Goal: Browse casually: Explore the website without a specific task or goal

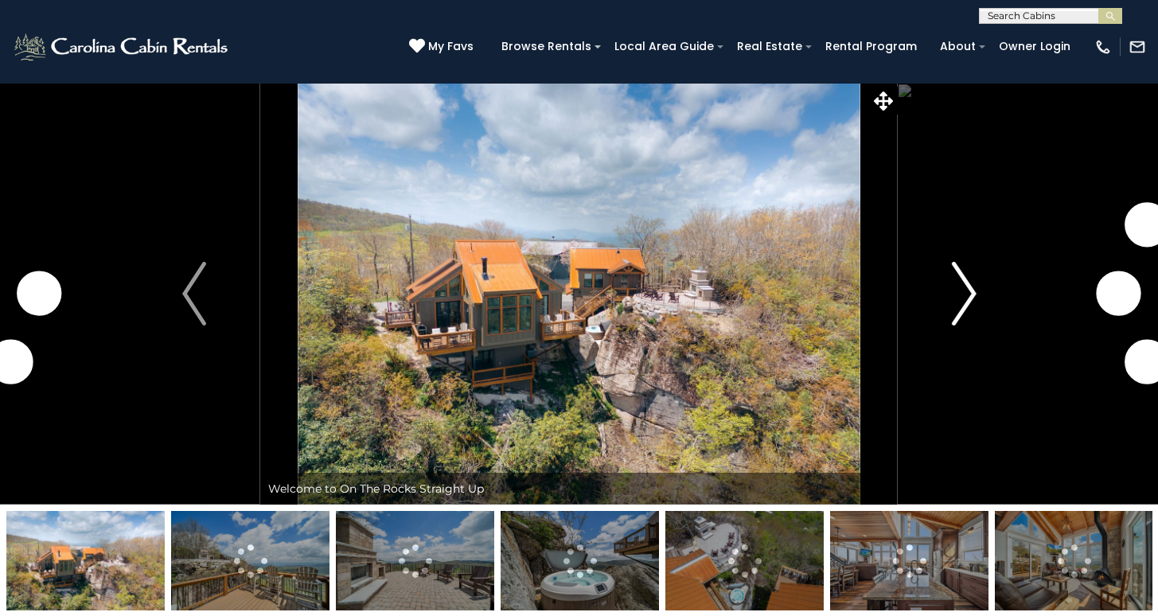
click at [969, 292] on img "Next" at bounding box center [964, 294] width 24 height 64
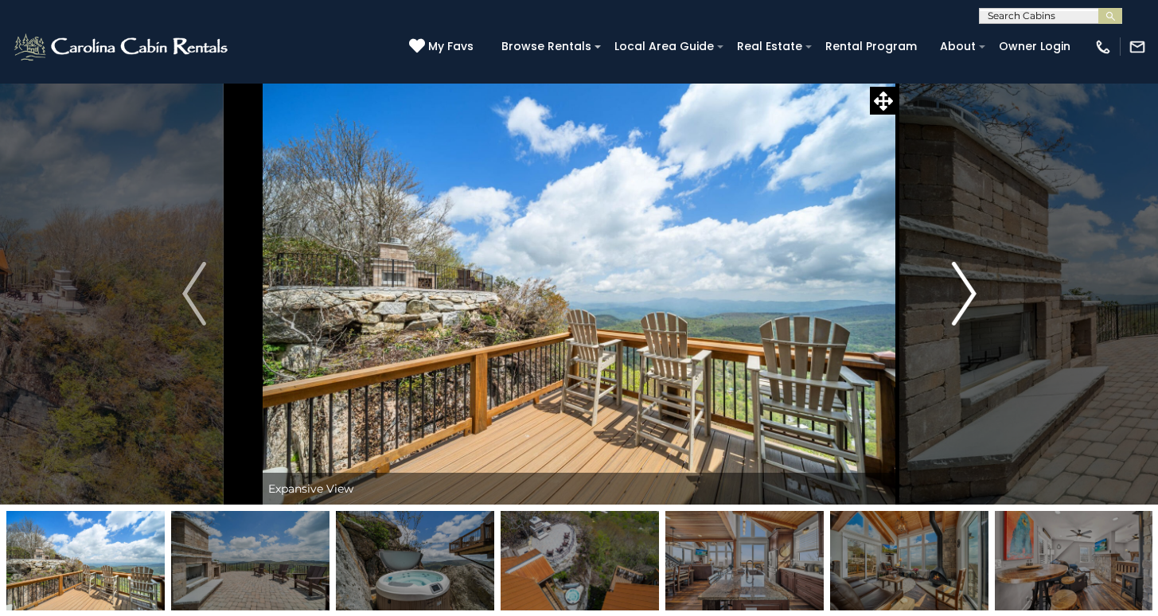
click at [969, 293] on img "Next" at bounding box center [964, 294] width 24 height 64
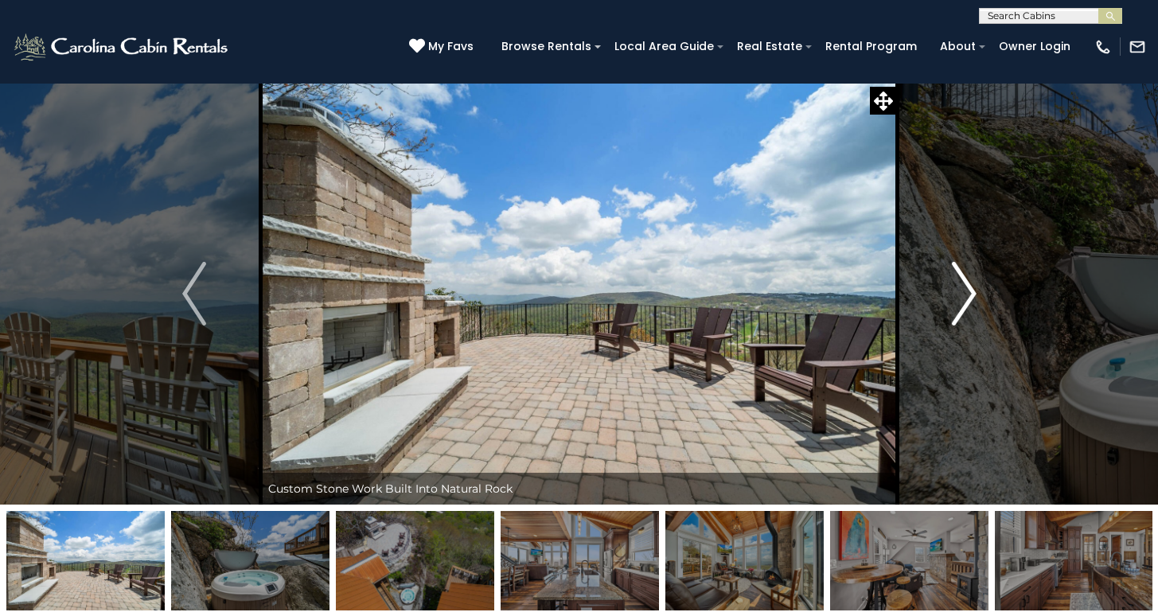
click at [969, 293] on img "Next" at bounding box center [964, 294] width 24 height 64
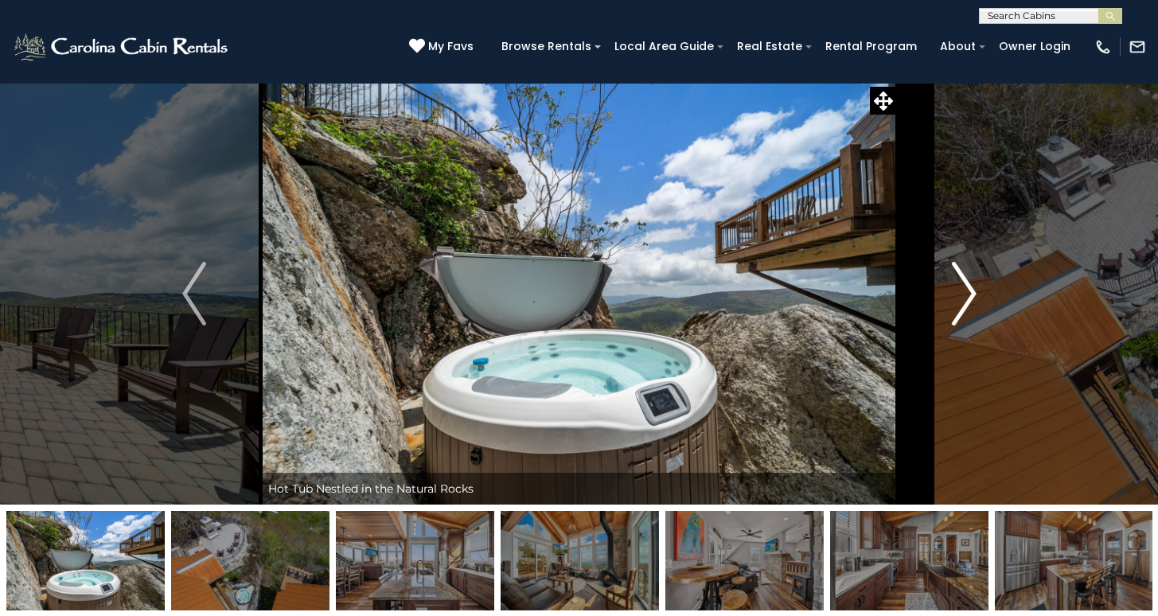
click at [969, 293] on img "Next" at bounding box center [964, 294] width 24 height 64
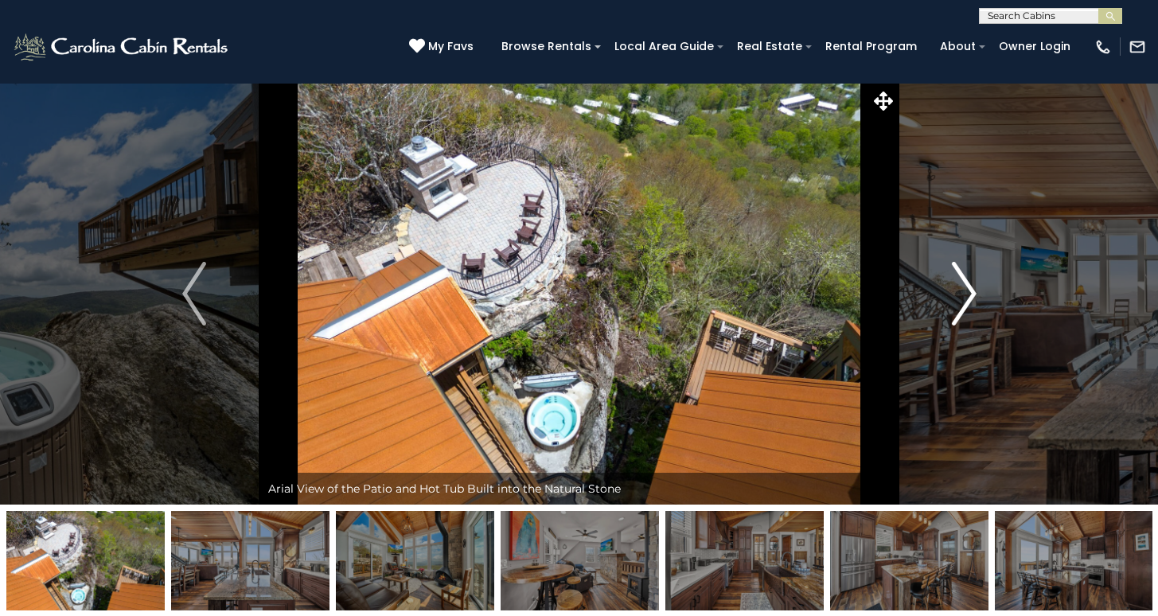
click at [969, 293] on img "Next" at bounding box center [964, 294] width 24 height 64
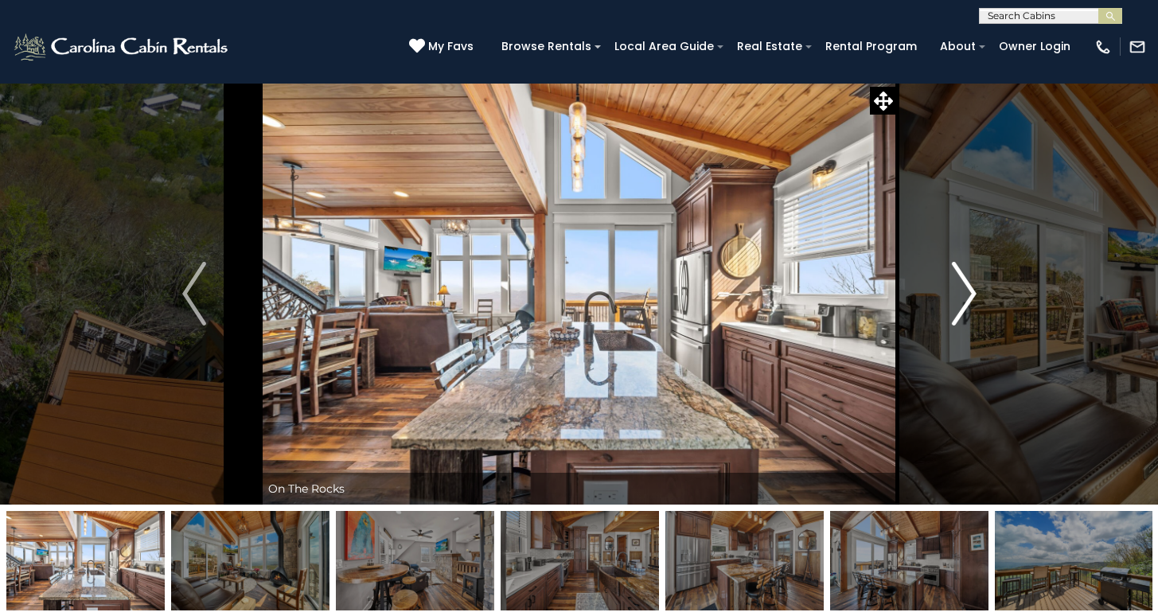
click at [968, 294] on img "Next" at bounding box center [964, 294] width 24 height 64
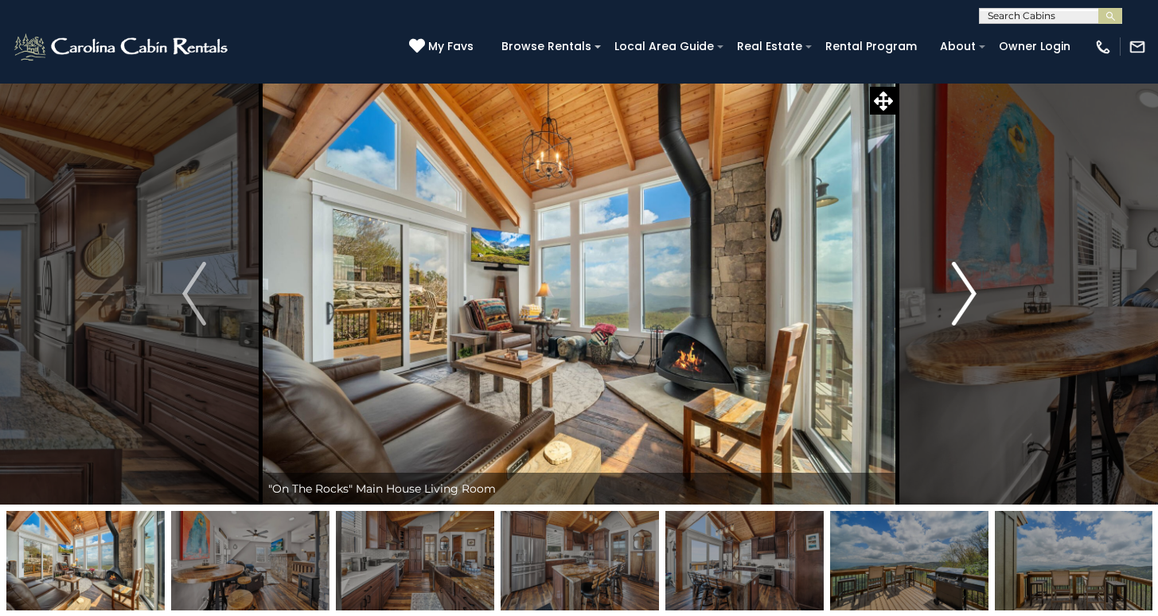
click at [968, 294] on img "Next" at bounding box center [964, 294] width 24 height 64
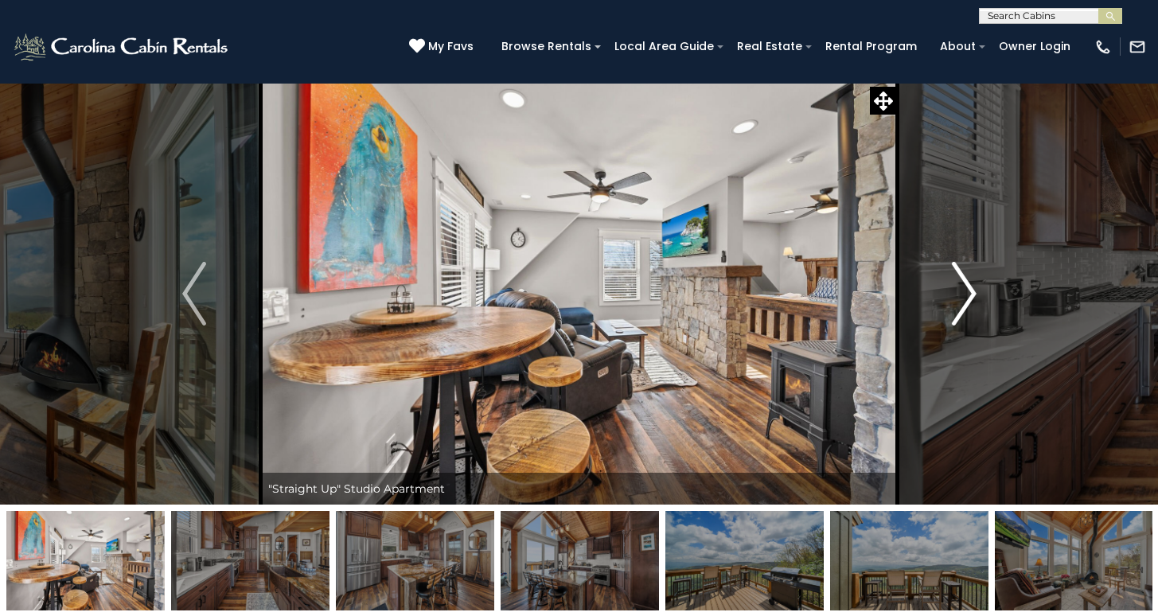
click at [968, 294] on img "Next" at bounding box center [964, 294] width 24 height 64
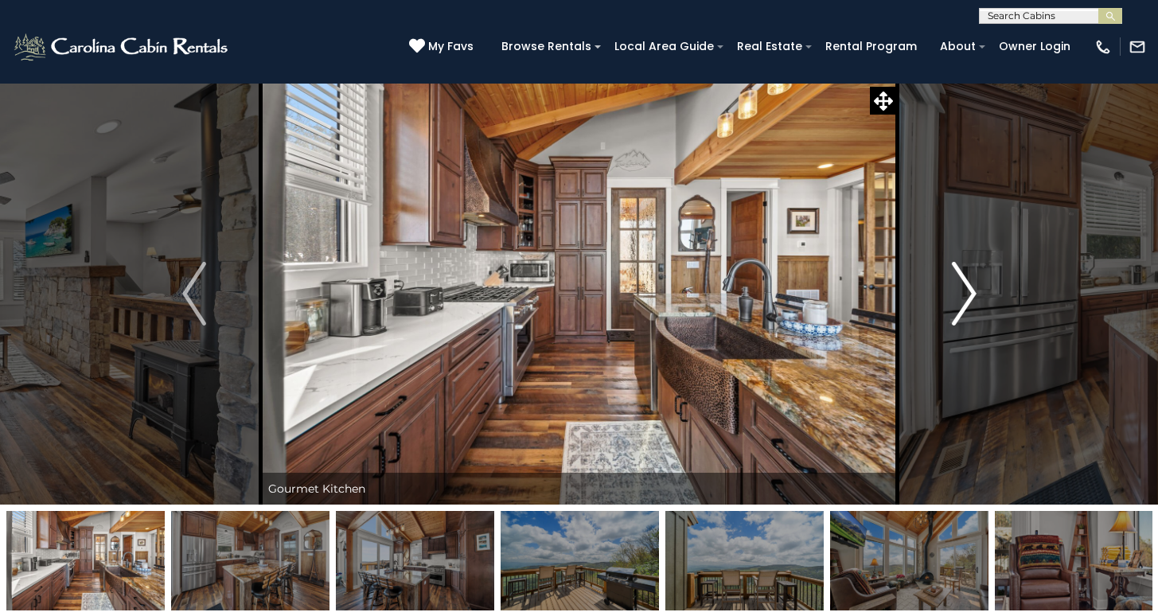
click at [968, 294] on img "Next" at bounding box center [964, 294] width 24 height 64
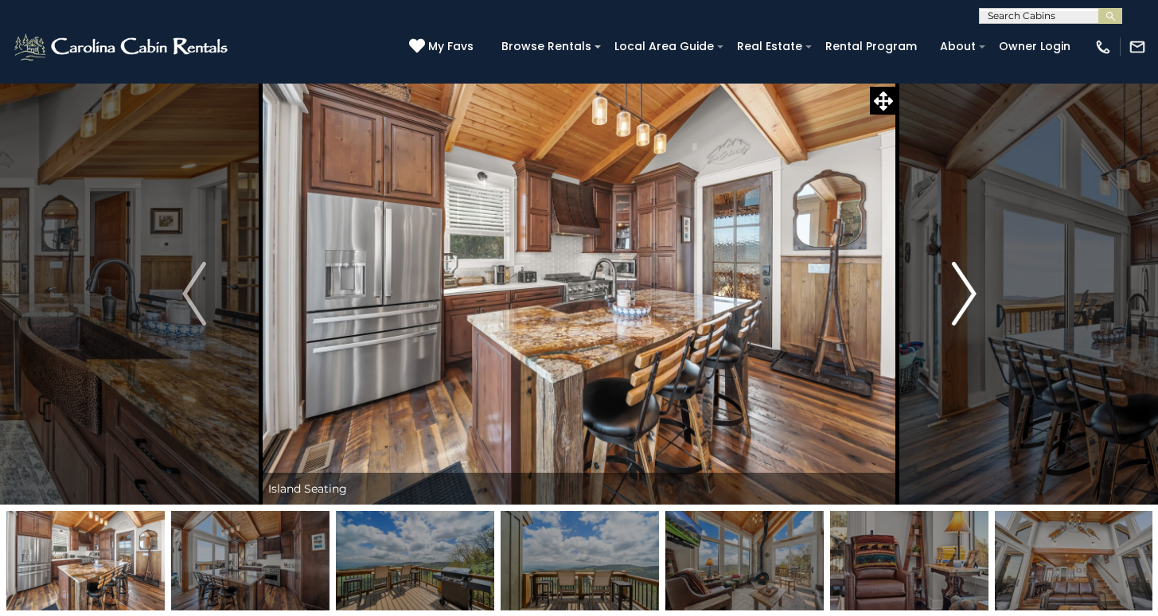
click at [968, 294] on img "Next" at bounding box center [964, 294] width 24 height 64
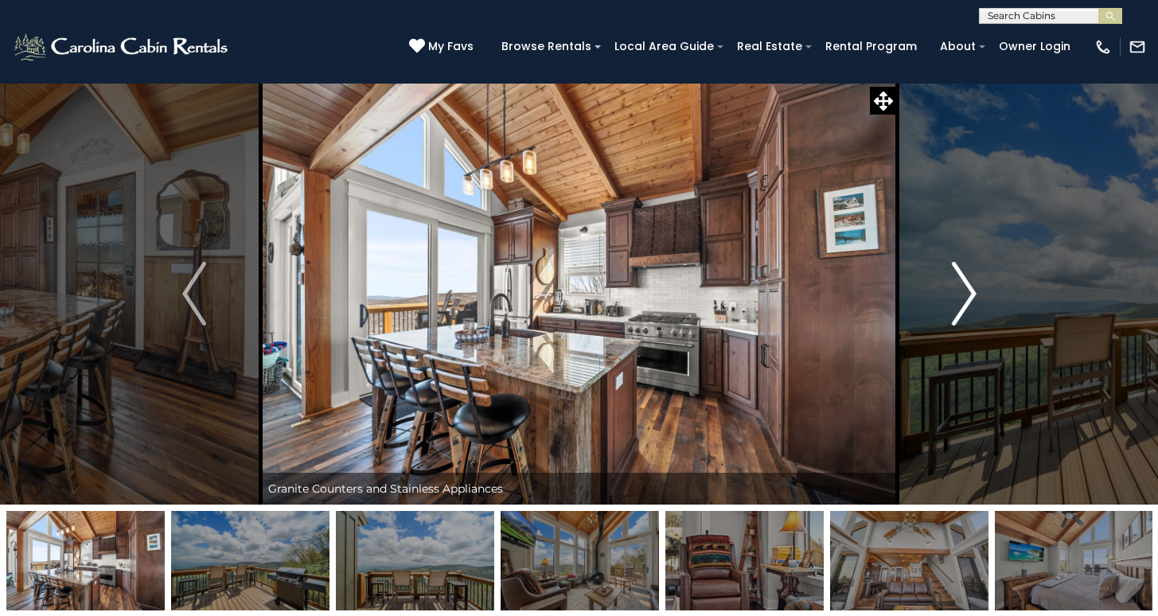
click at [968, 294] on img "Next" at bounding box center [964, 294] width 24 height 64
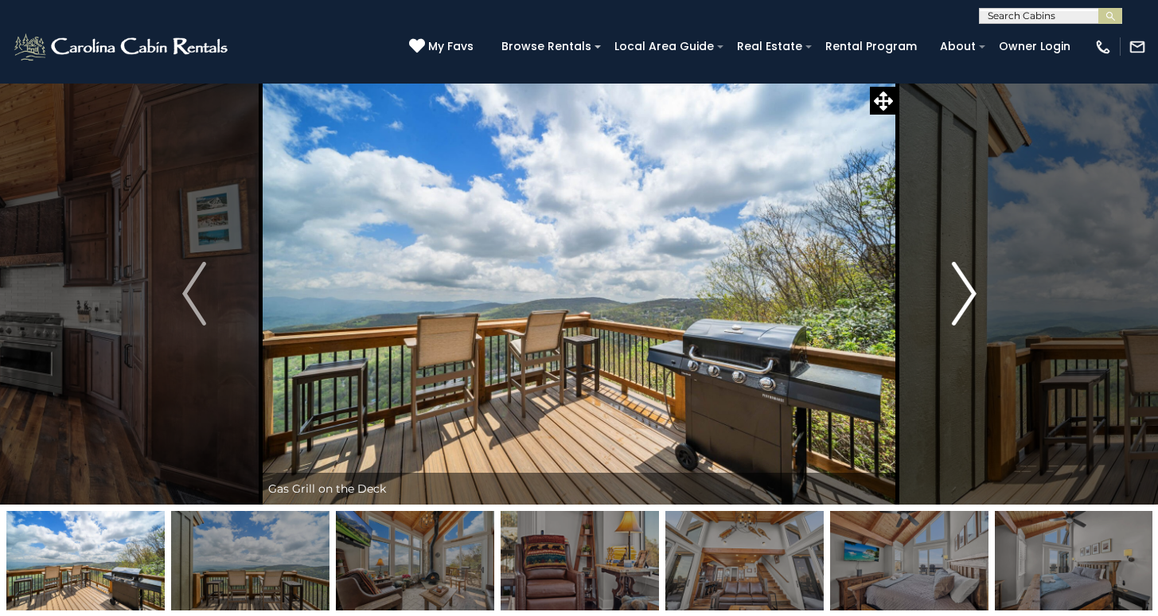
click at [966, 295] on img "Next" at bounding box center [964, 294] width 24 height 64
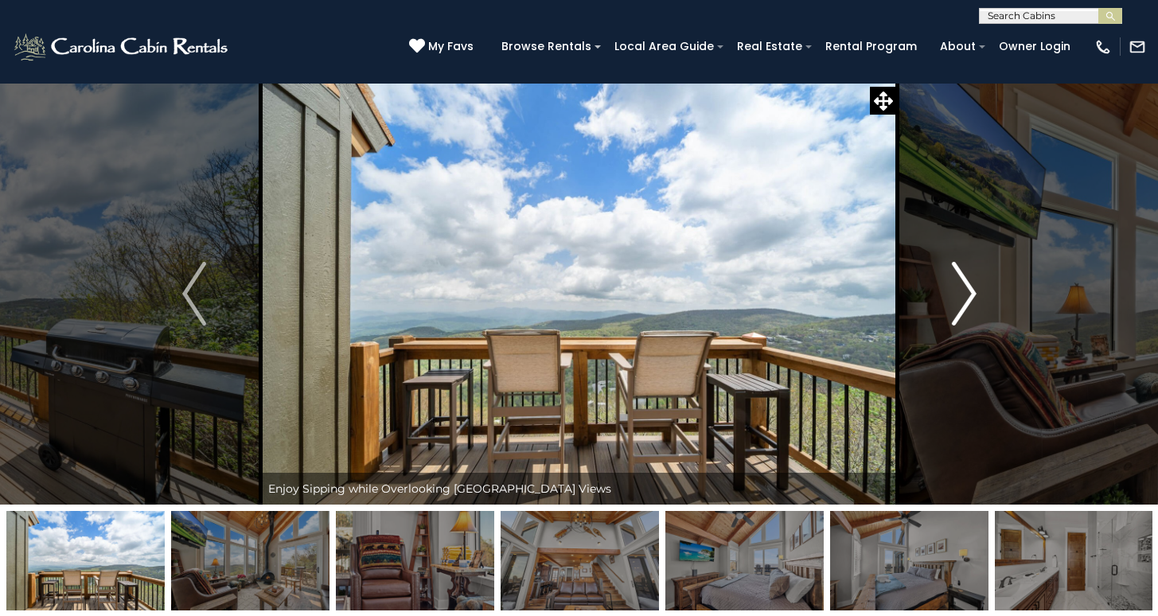
click at [966, 295] on img "Next" at bounding box center [964, 294] width 24 height 64
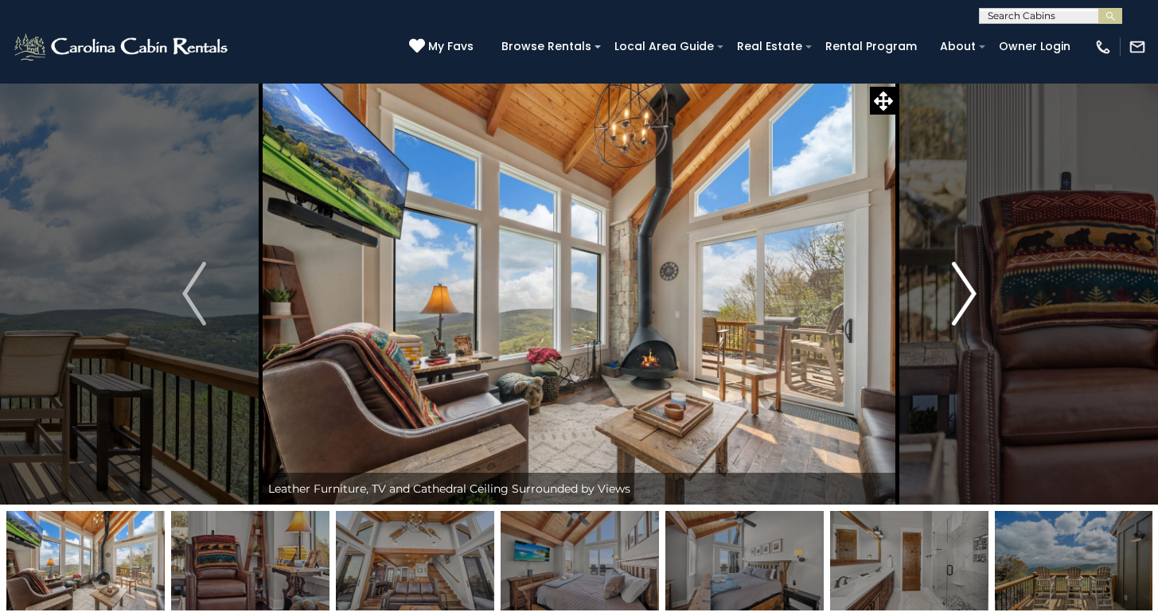
click at [966, 295] on img "Next" at bounding box center [964, 294] width 24 height 64
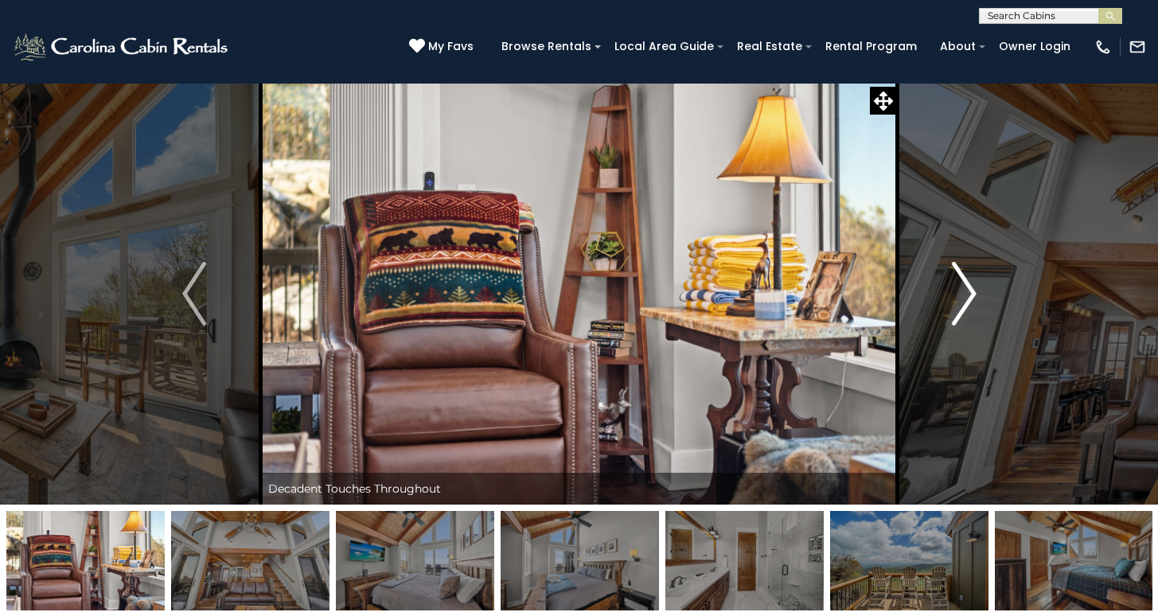
click at [965, 296] on img "Next" at bounding box center [964, 294] width 24 height 64
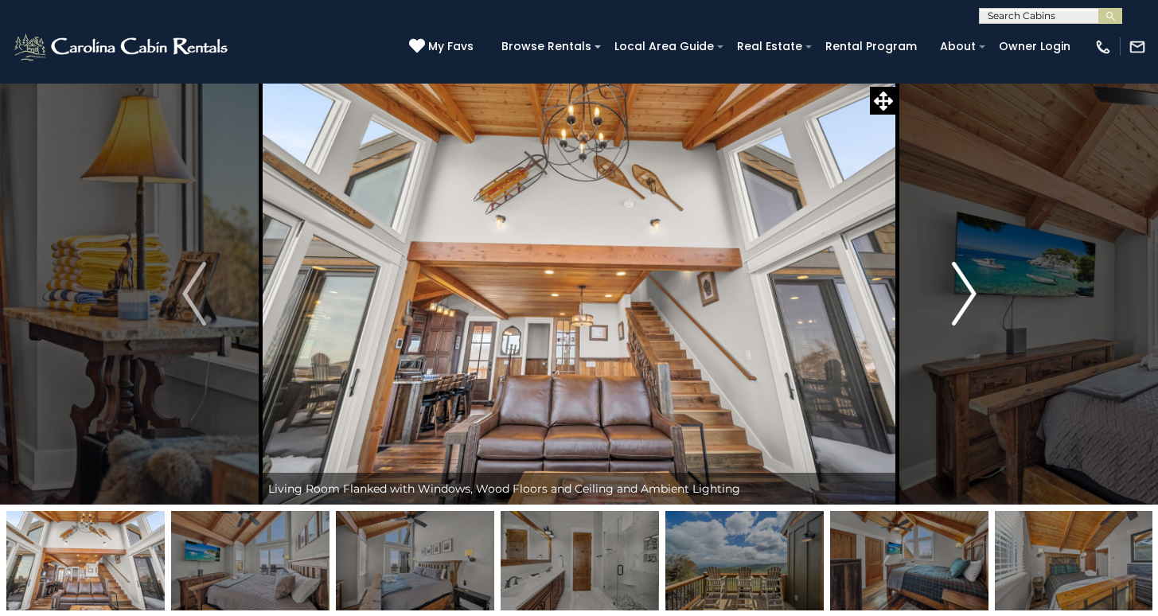
click at [965, 296] on img "Next" at bounding box center [964, 294] width 24 height 64
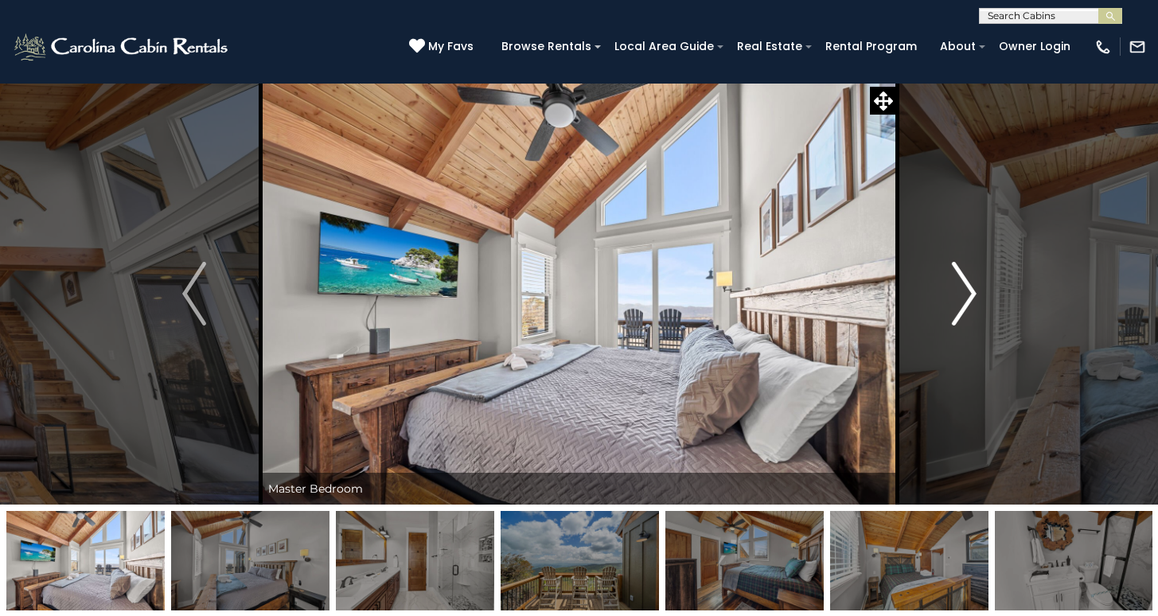
click at [965, 296] on img "Next" at bounding box center [964, 294] width 24 height 64
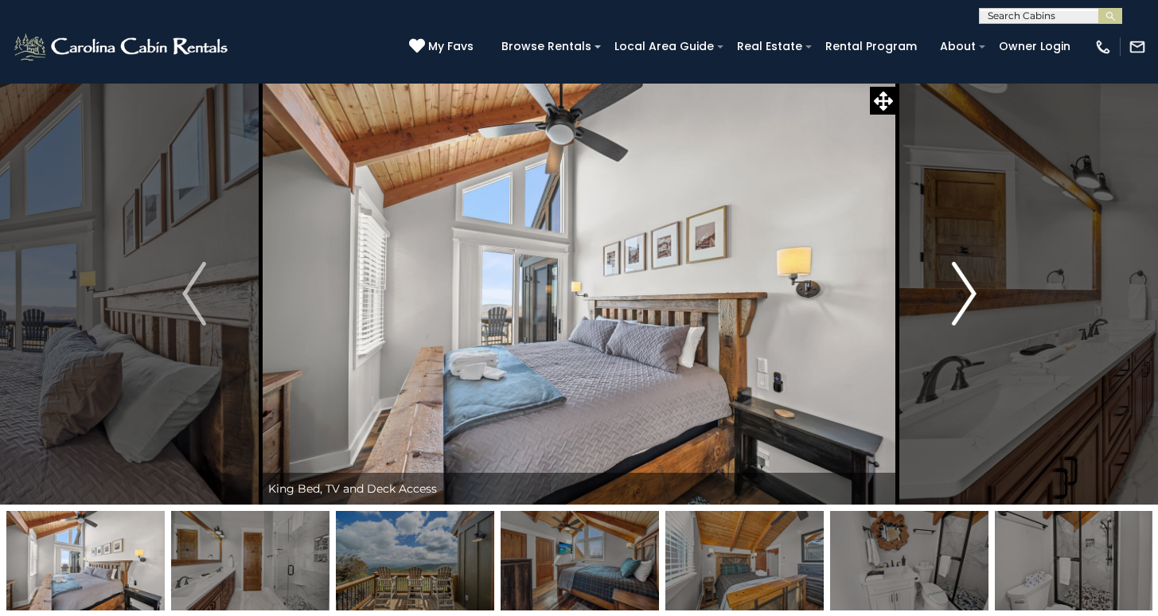
click at [965, 296] on img "Next" at bounding box center [964, 294] width 24 height 64
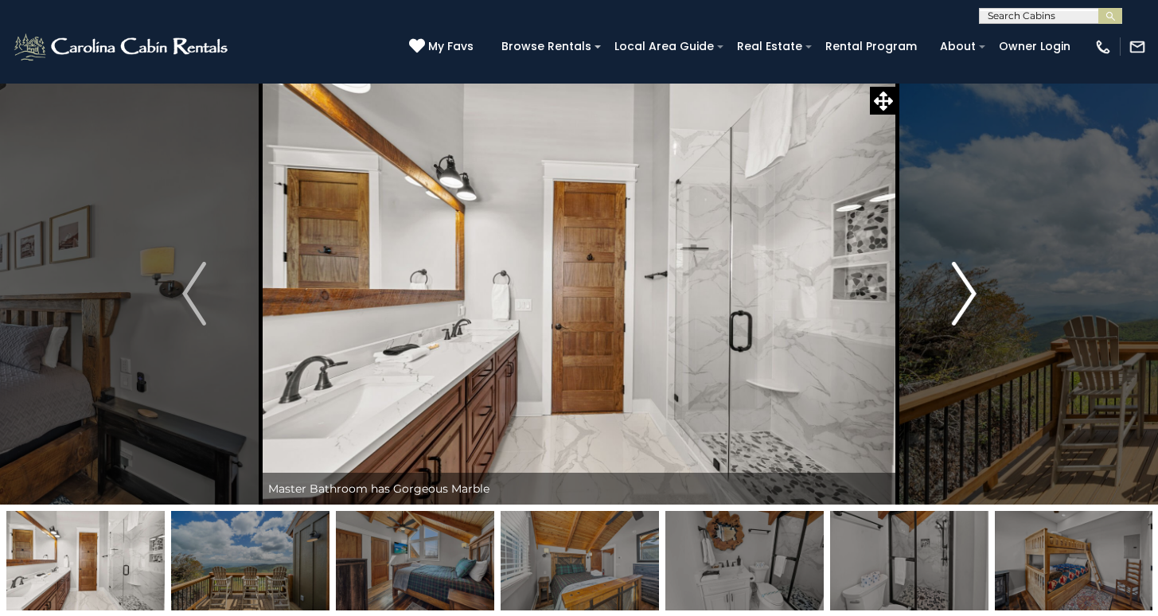
click at [965, 296] on img "Next" at bounding box center [964, 294] width 24 height 64
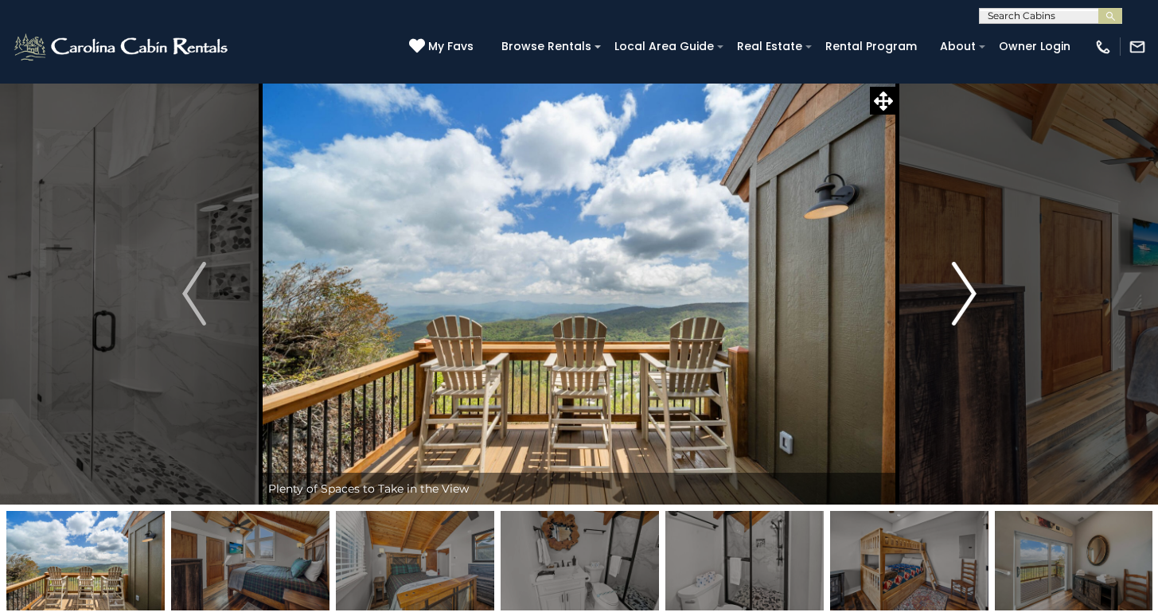
click at [965, 296] on img "Next" at bounding box center [964, 294] width 24 height 64
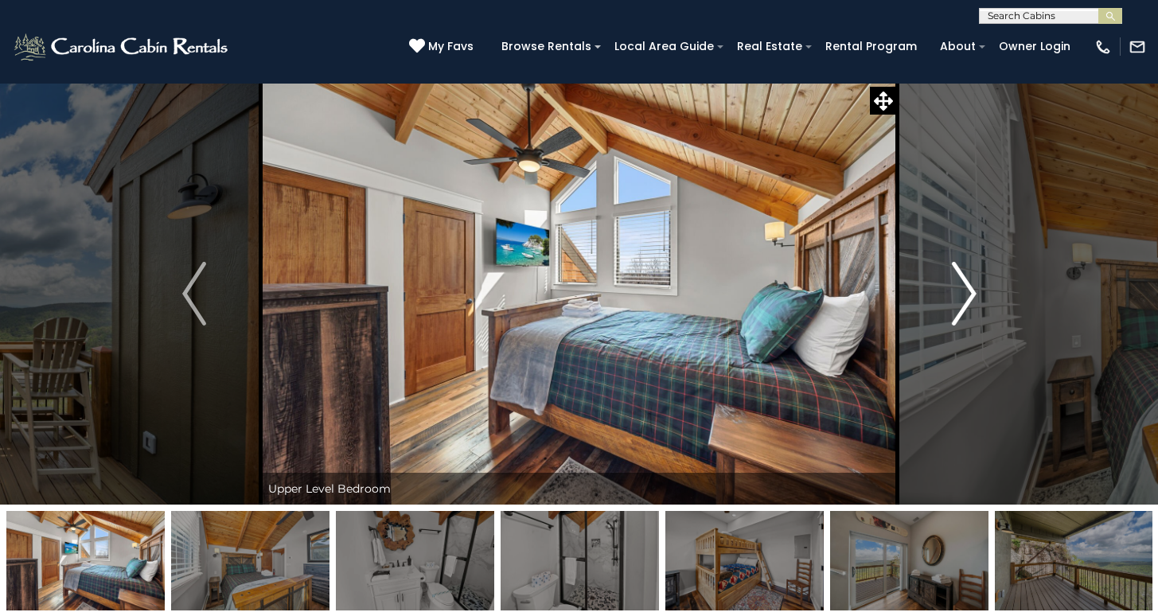
click at [965, 296] on img "Next" at bounding box center [964, 294] width 24 height 64
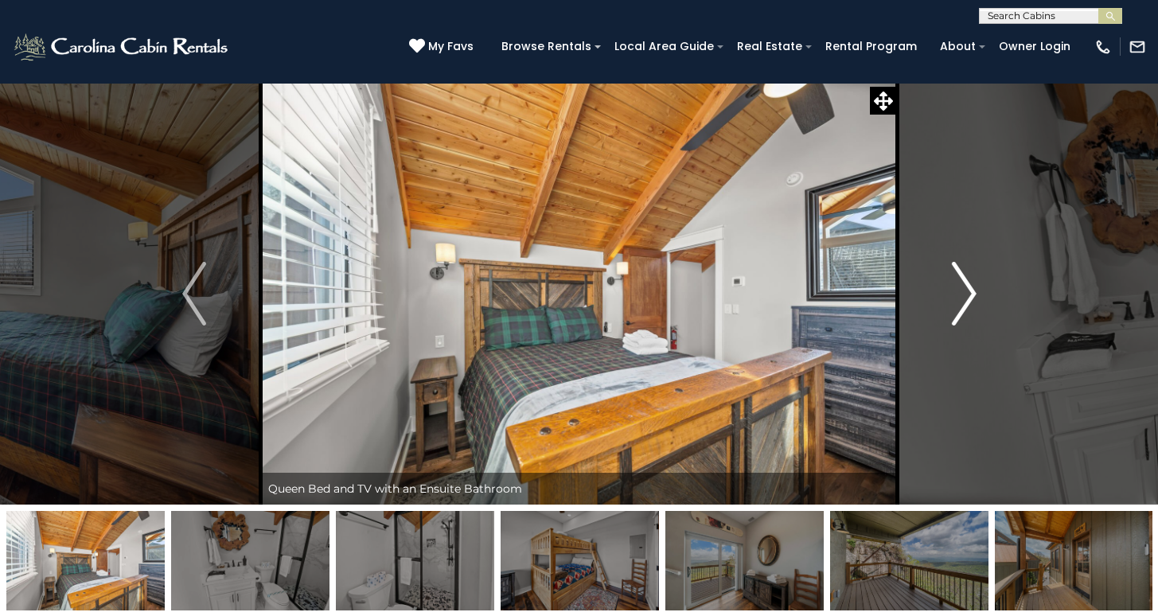
click at [965, 296] on img "Next" at bounding box center [964, 294] width 24 height 64
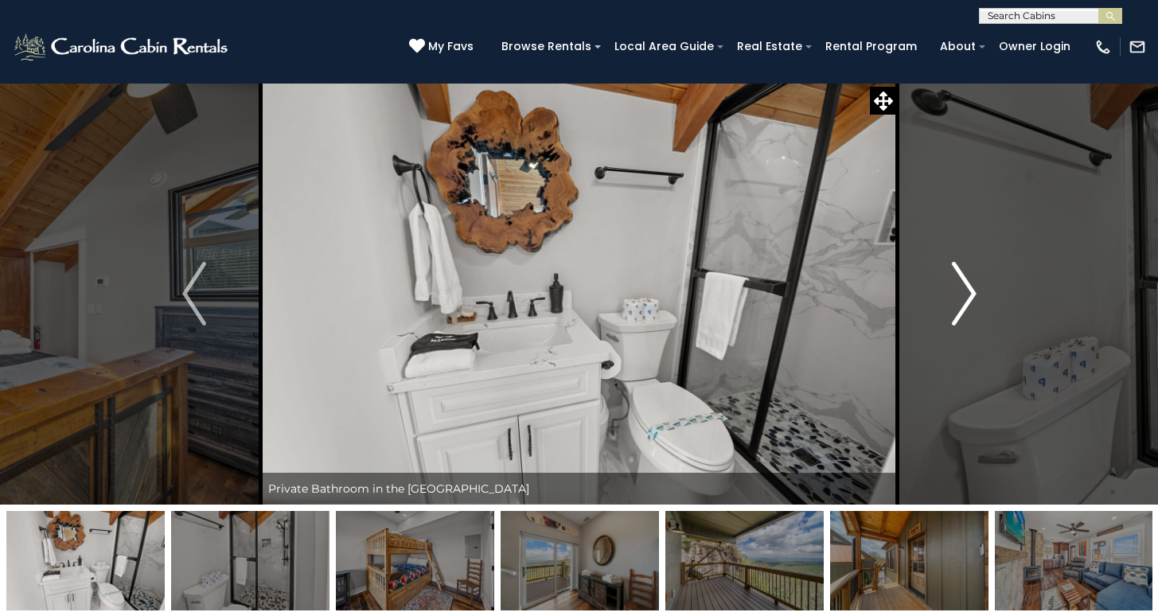
click at [965, 296] on img "Next" at bounding box center [964, 294] width 24 height 64
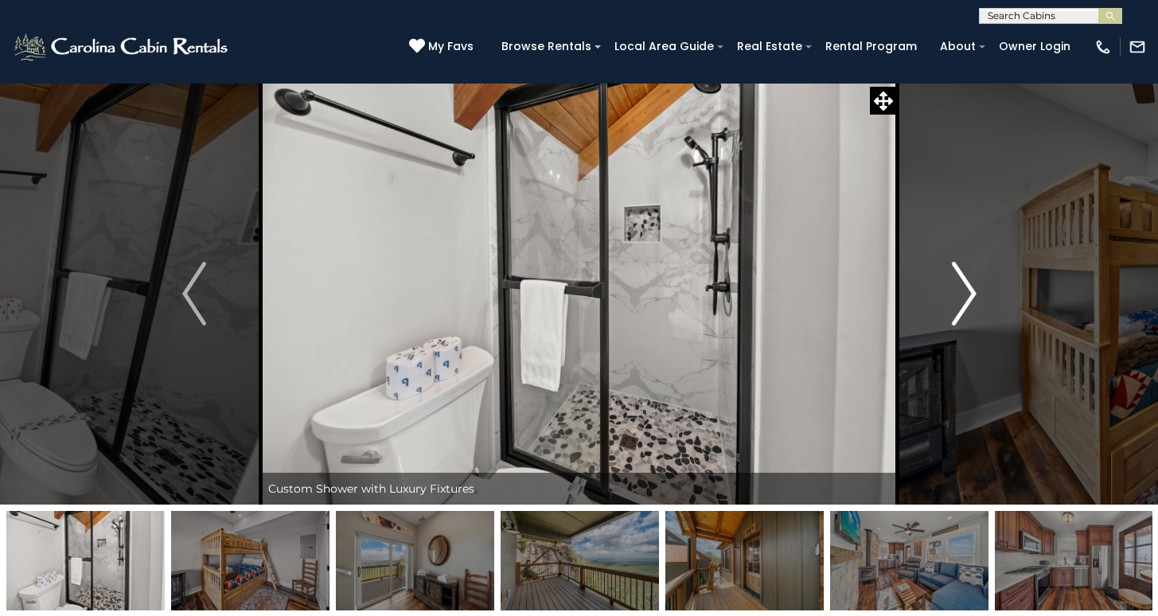
click at [965, 296] on img "Next" at bounding box center [964, 294] width 24 height 64
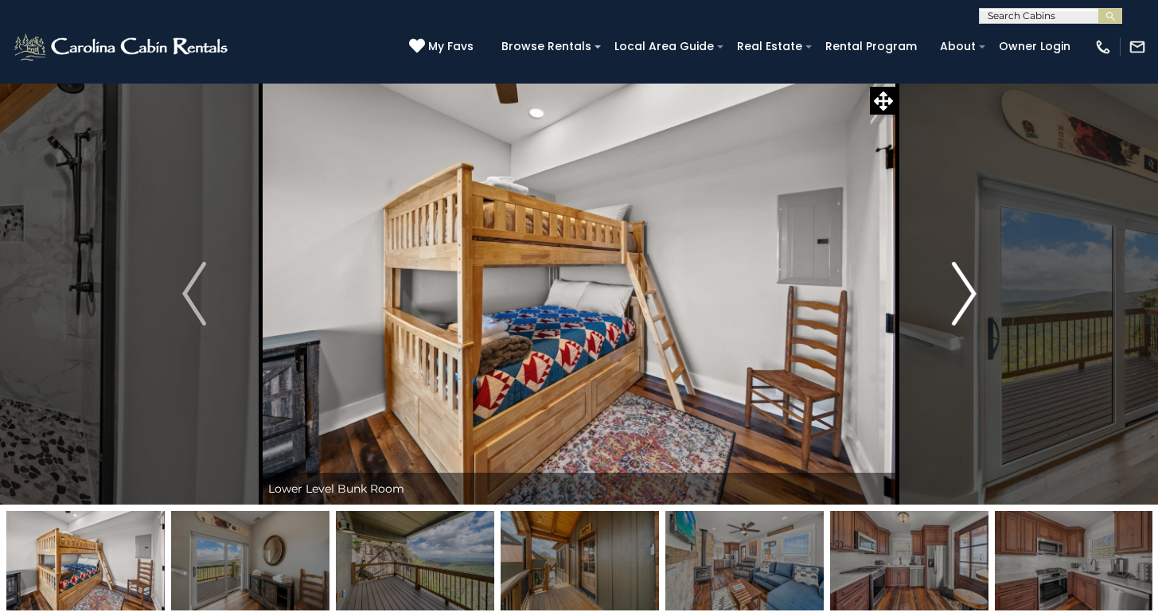
click at [965, 296] on img "Next" at bounding box center [964, 294] width 24 height 64
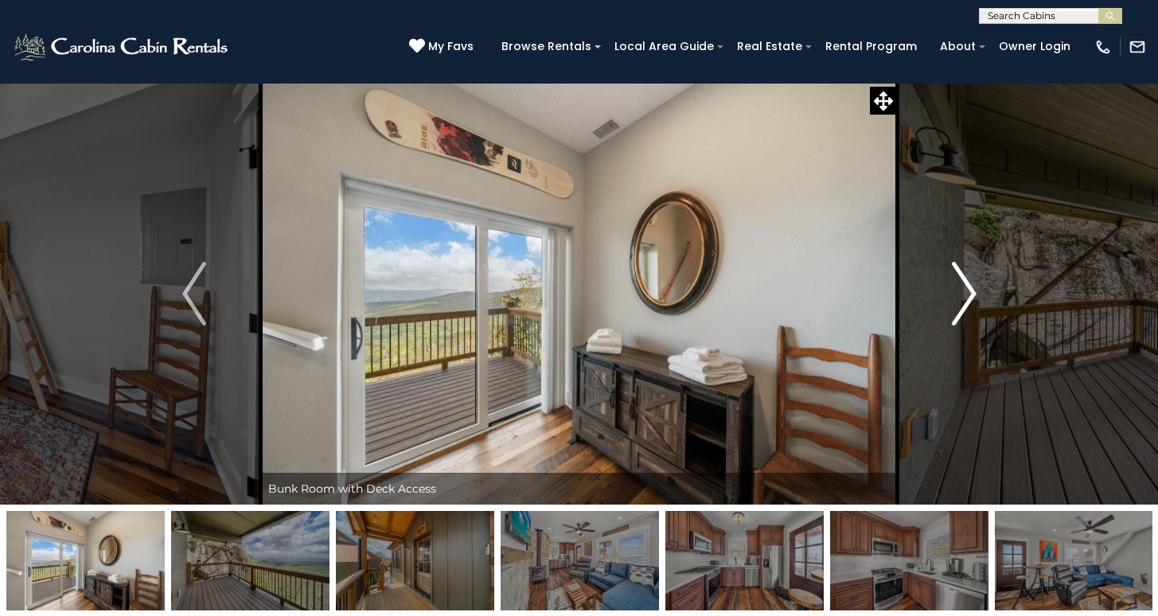
click at [965, 296] on img "Next" at bounding box center [964, 294] width 24 height 64
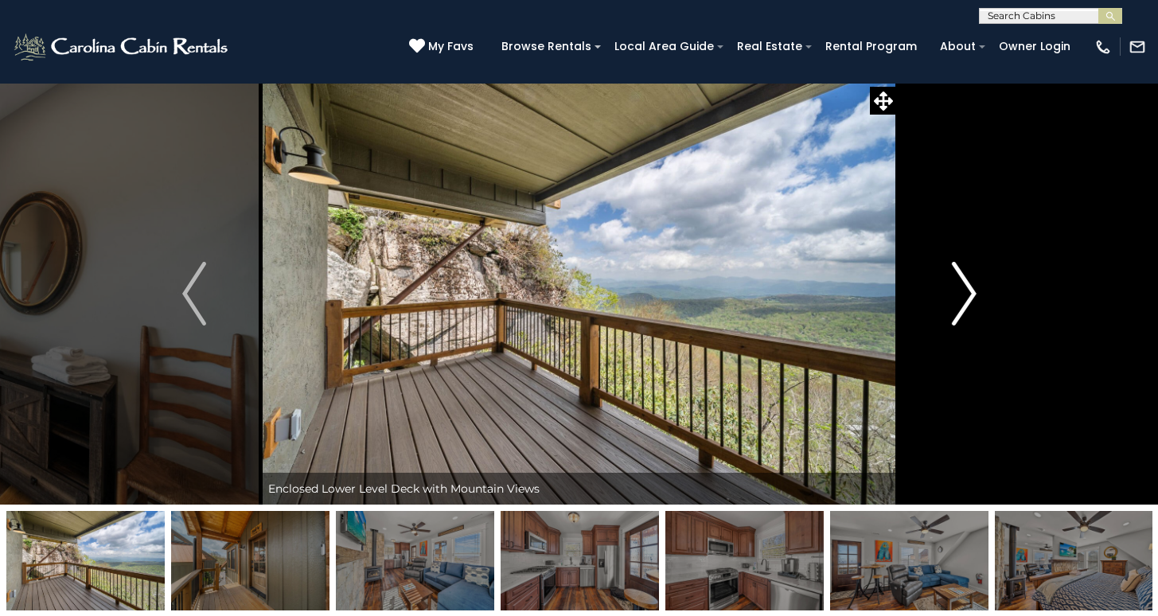
click at [965, 296] on img "Next" at bounding box center [964, 294] width 24 height 64
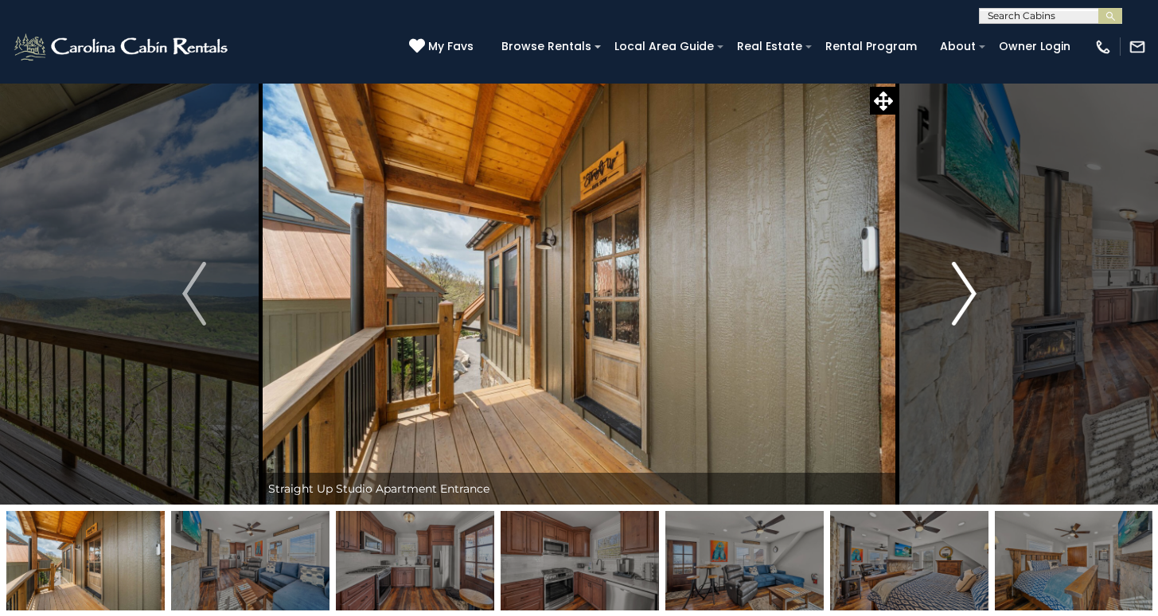
click at [965, 296] on img "Next" at bounding box center [964, 294] width 24 height 64
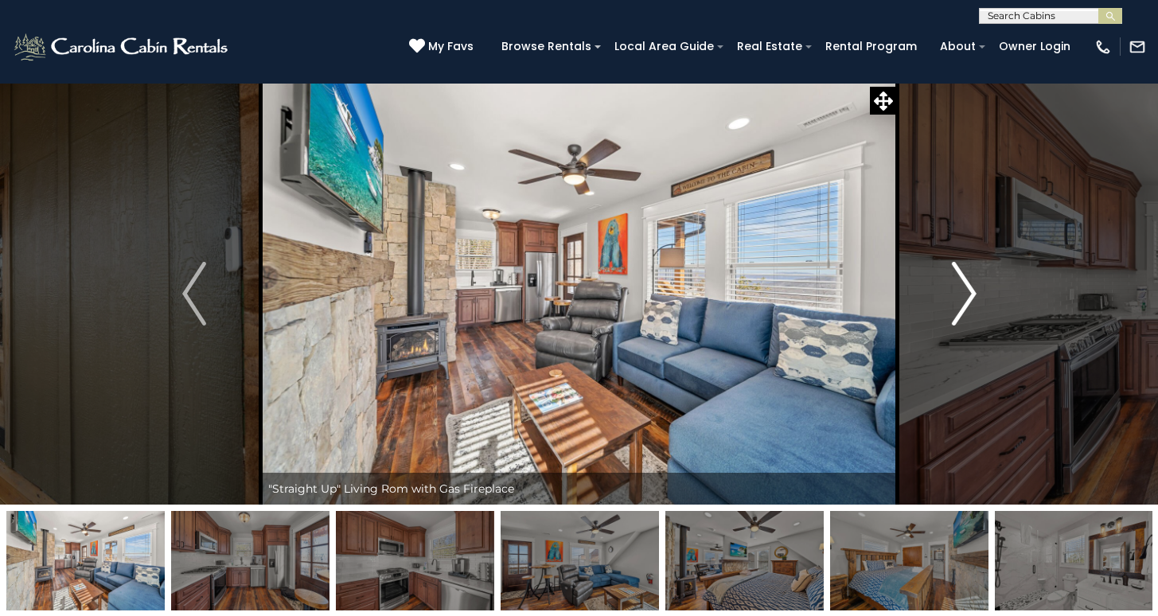
click at [964, 297] on img "Next" at bounding box center [964, 294] width 24 height 64
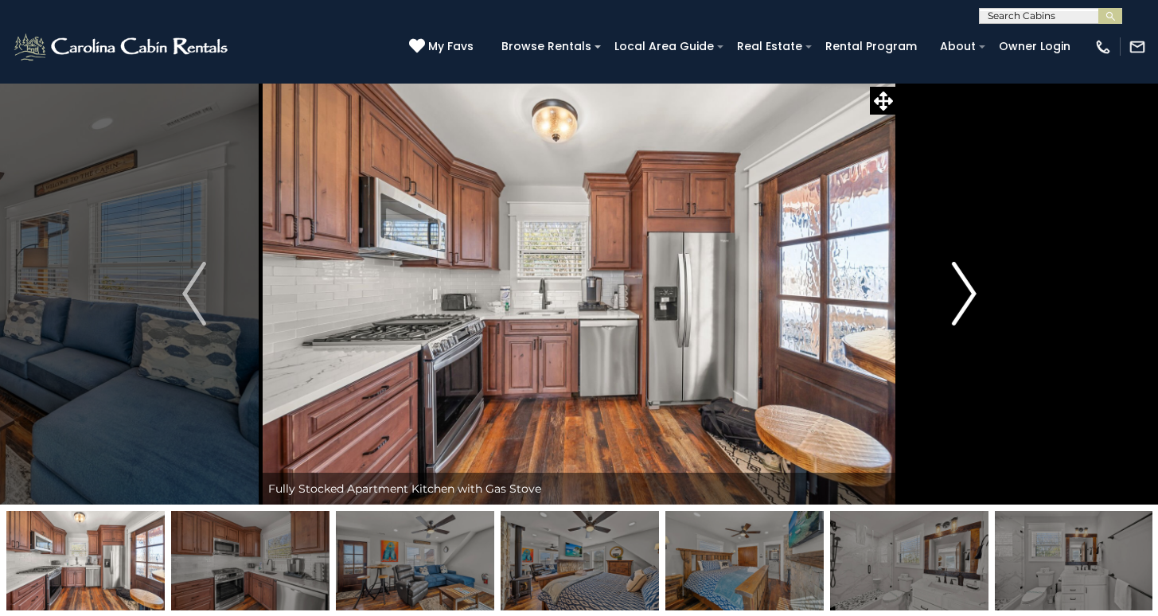
click at [964, 297] on img "Next" at bounding box center [964, 294] width 24 height 64
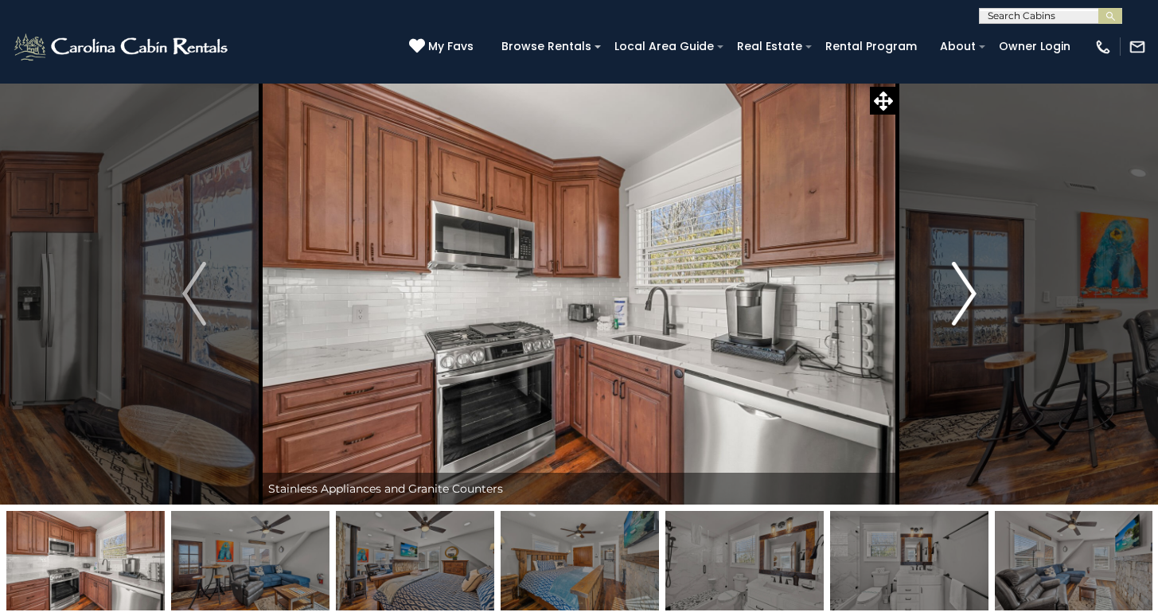
click at [964, 297] on img "Next" at bounding box center [964, 294] width 24 height 64
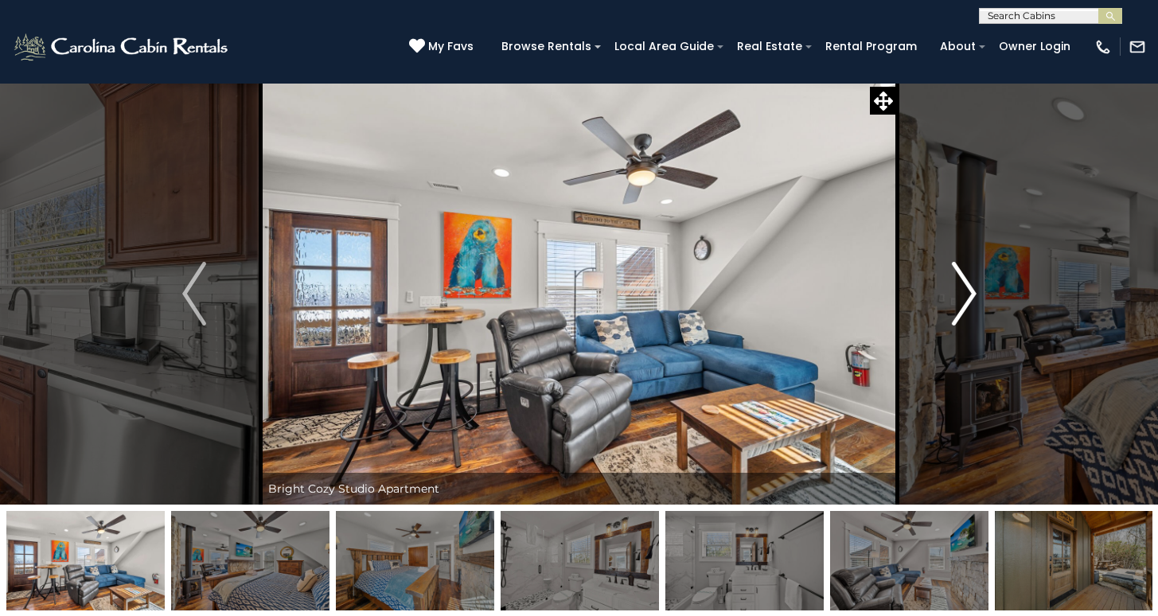
click at [964, 297] on img "Next" at bounding box center [964, 294] width 24 height 64
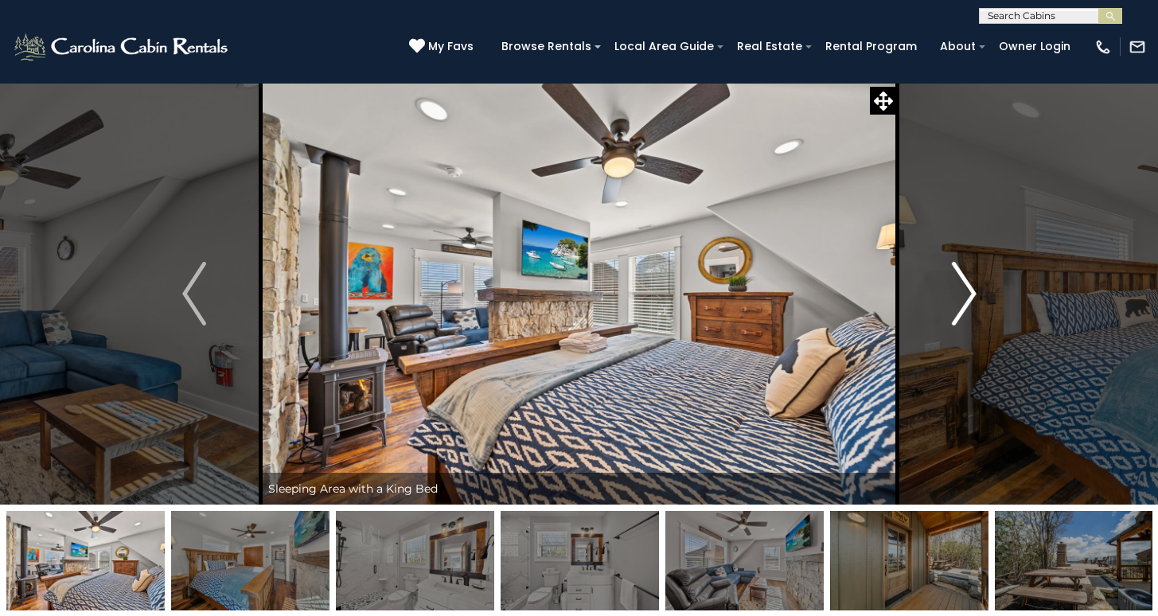
click at [964, 297] on img "Next" at bounding box center [964, 294] width 24 height 64
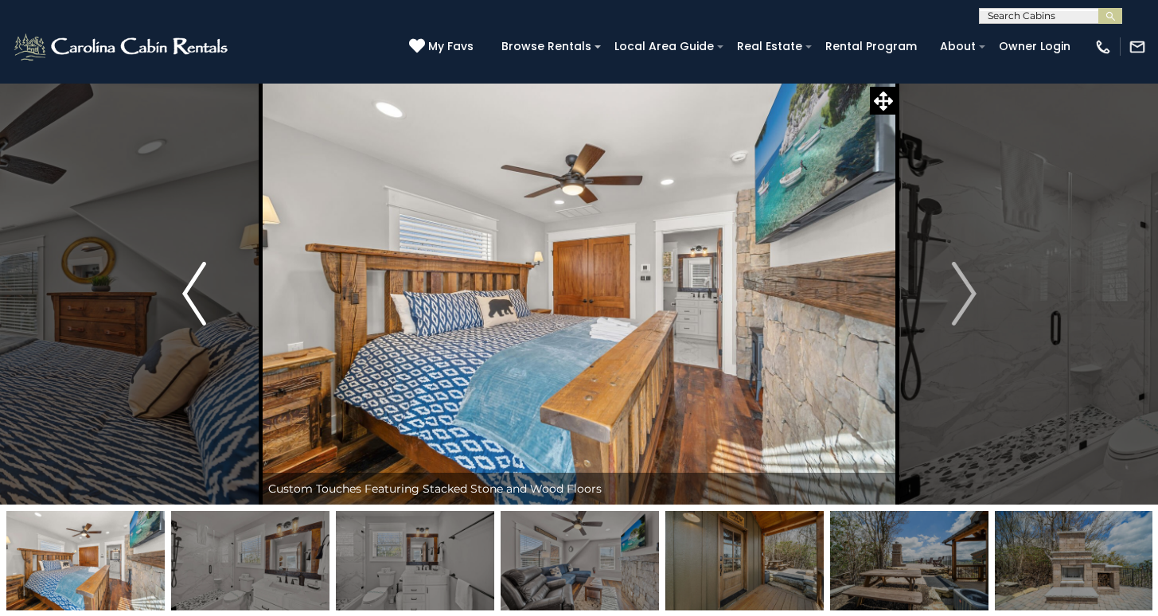
click at [189, 301] on img "Previous" at bounding box center [194, 294] width 24 height 64
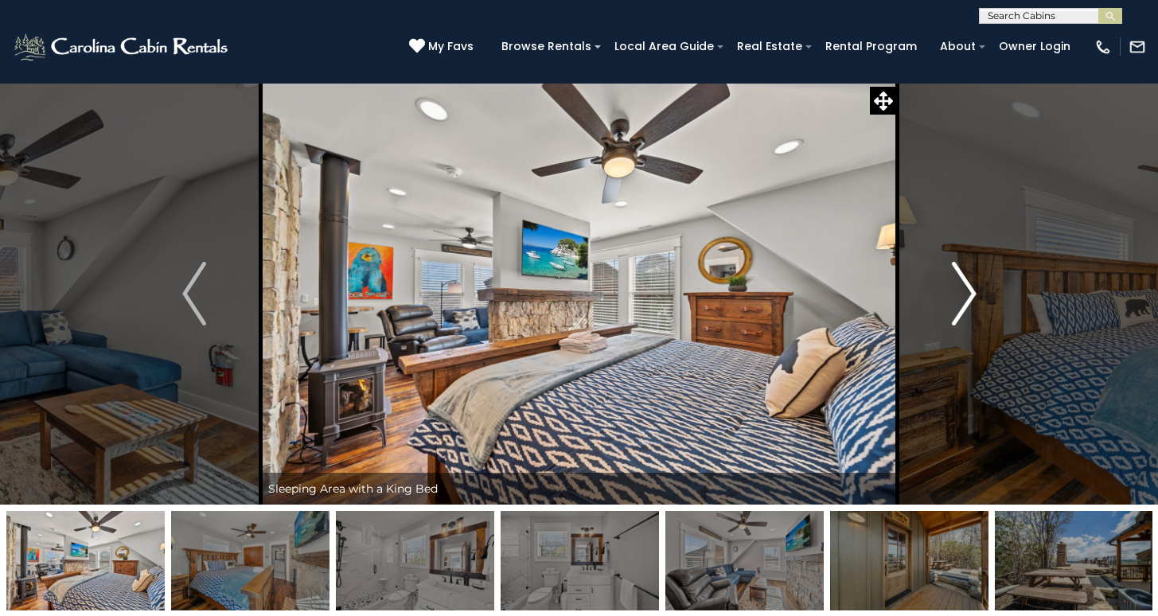
click at [977, 294] on button "Next" at bounding box center [964, 294] width 133 height 422
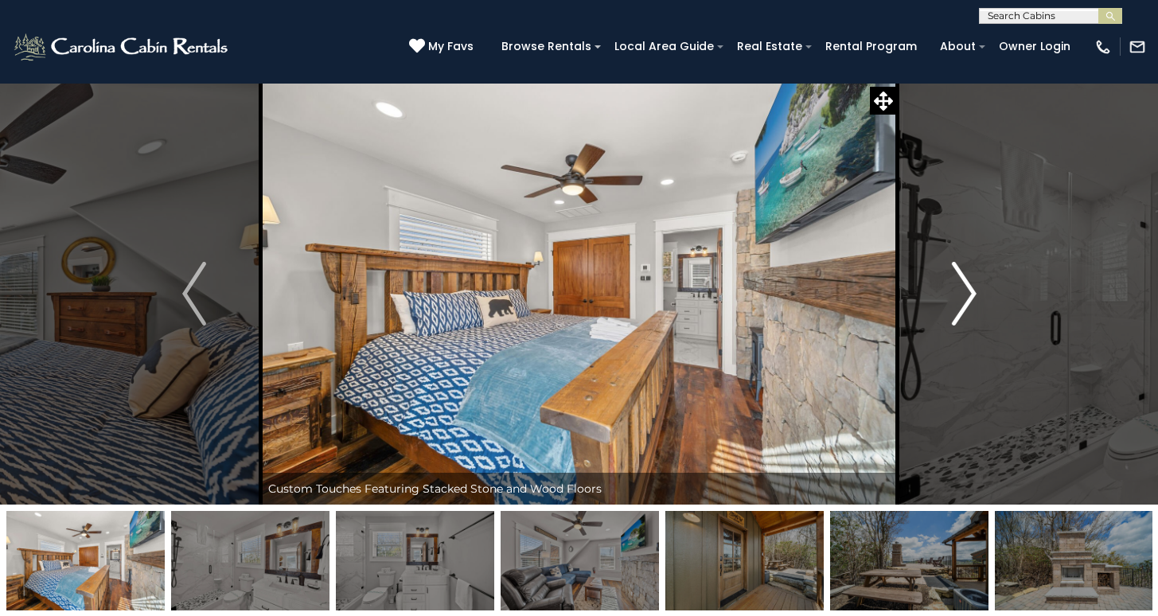
click at [977, 294] on button "Next" at bounding box center [964, 294] width 133 height 422
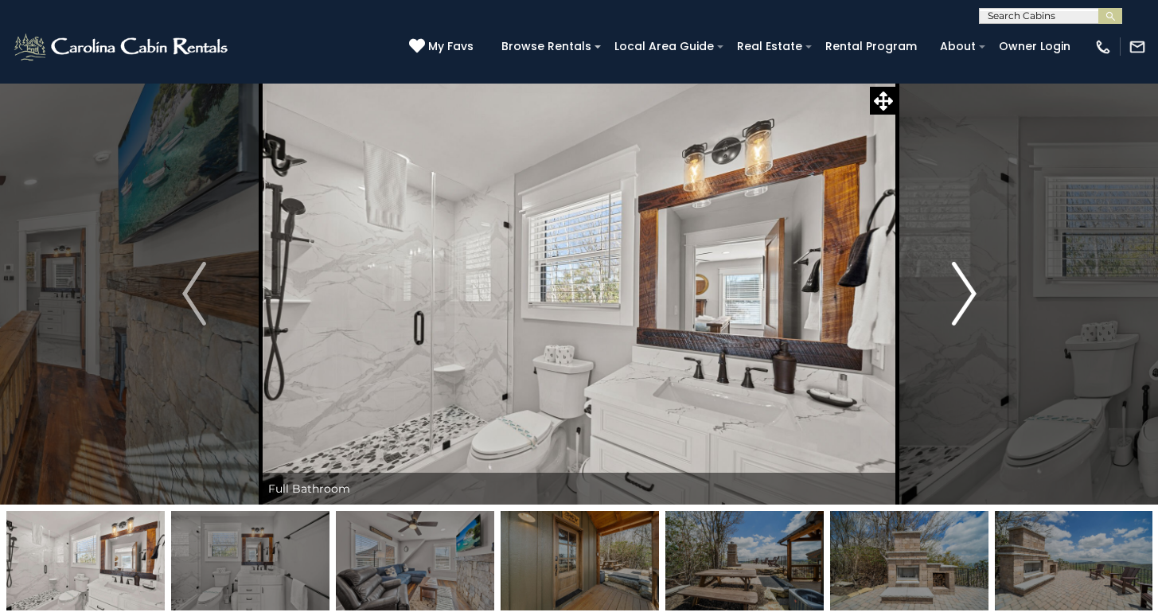
click at [977, 294] on button "Next" at bounding box center [964, 294] width 133 height 422
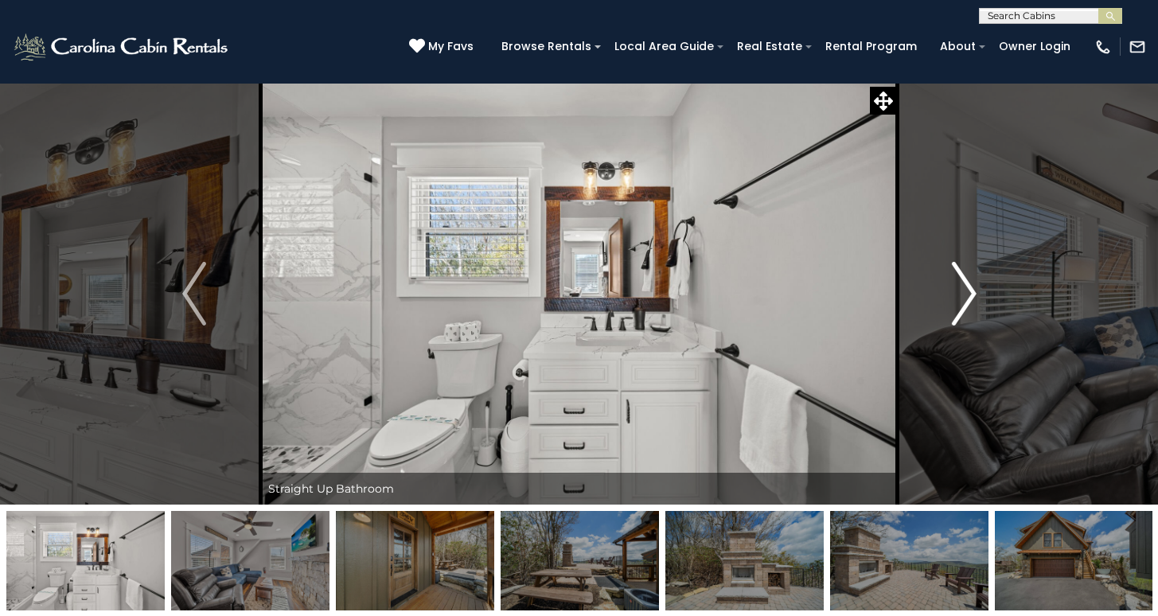
click at [977, 294] on button "Next" at bounding box center [964, 294] width 133 height 422
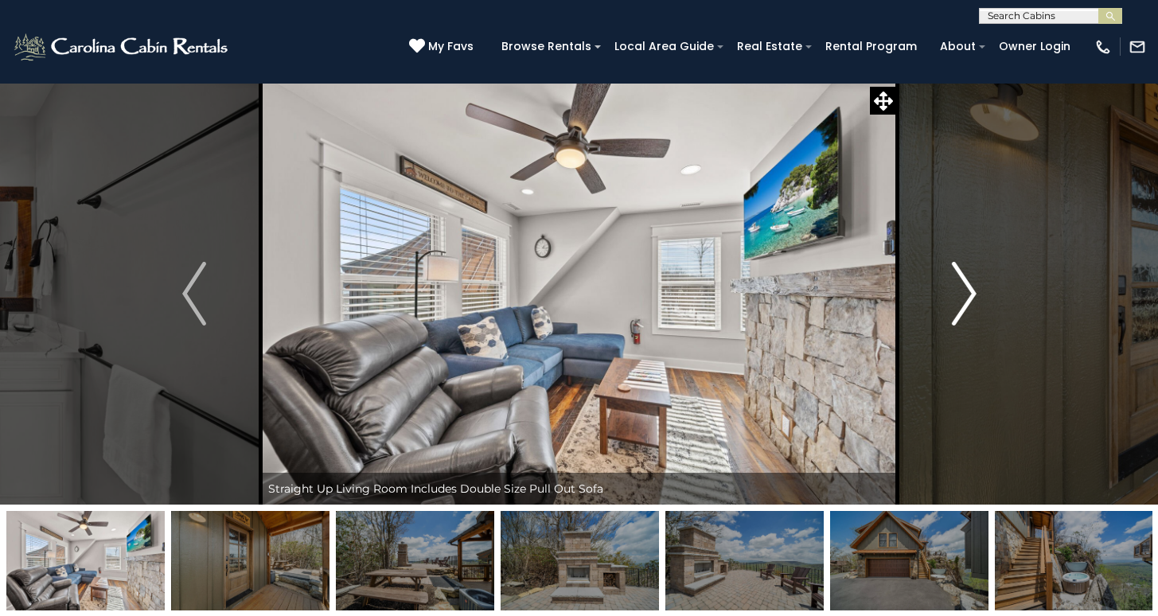
click at [977, 294] on button "Next" at bounding box center [964, 294] width 133 height 422
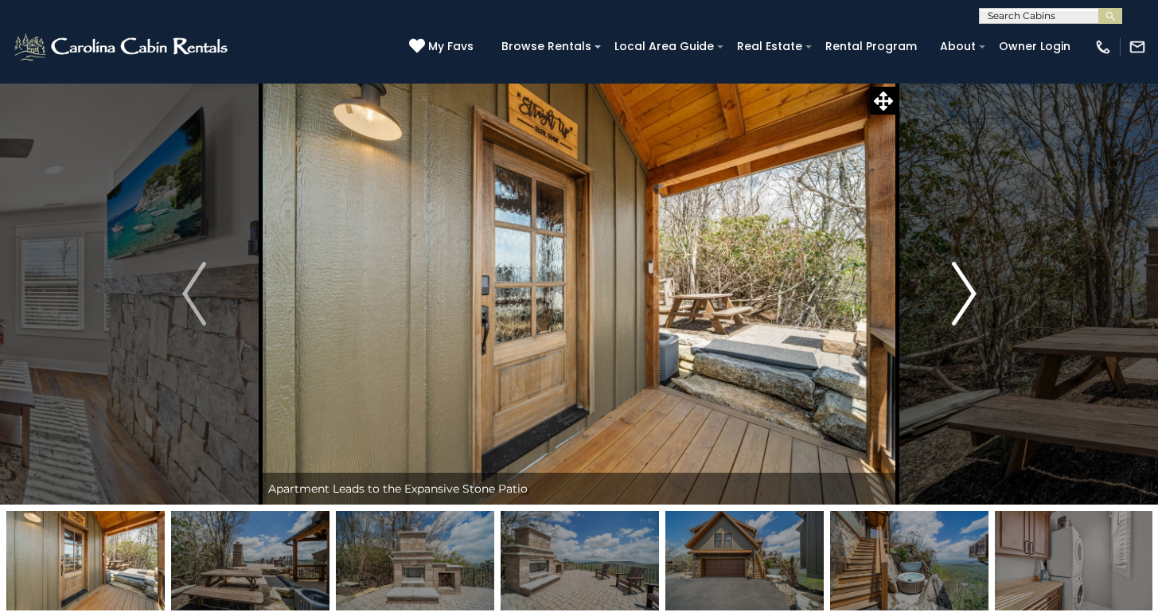
click at [977, 294] on button "Next" at bounding box center [964, 294] width 133 height 422
